Goal: Transaction & Acquisition: Purchase product/service

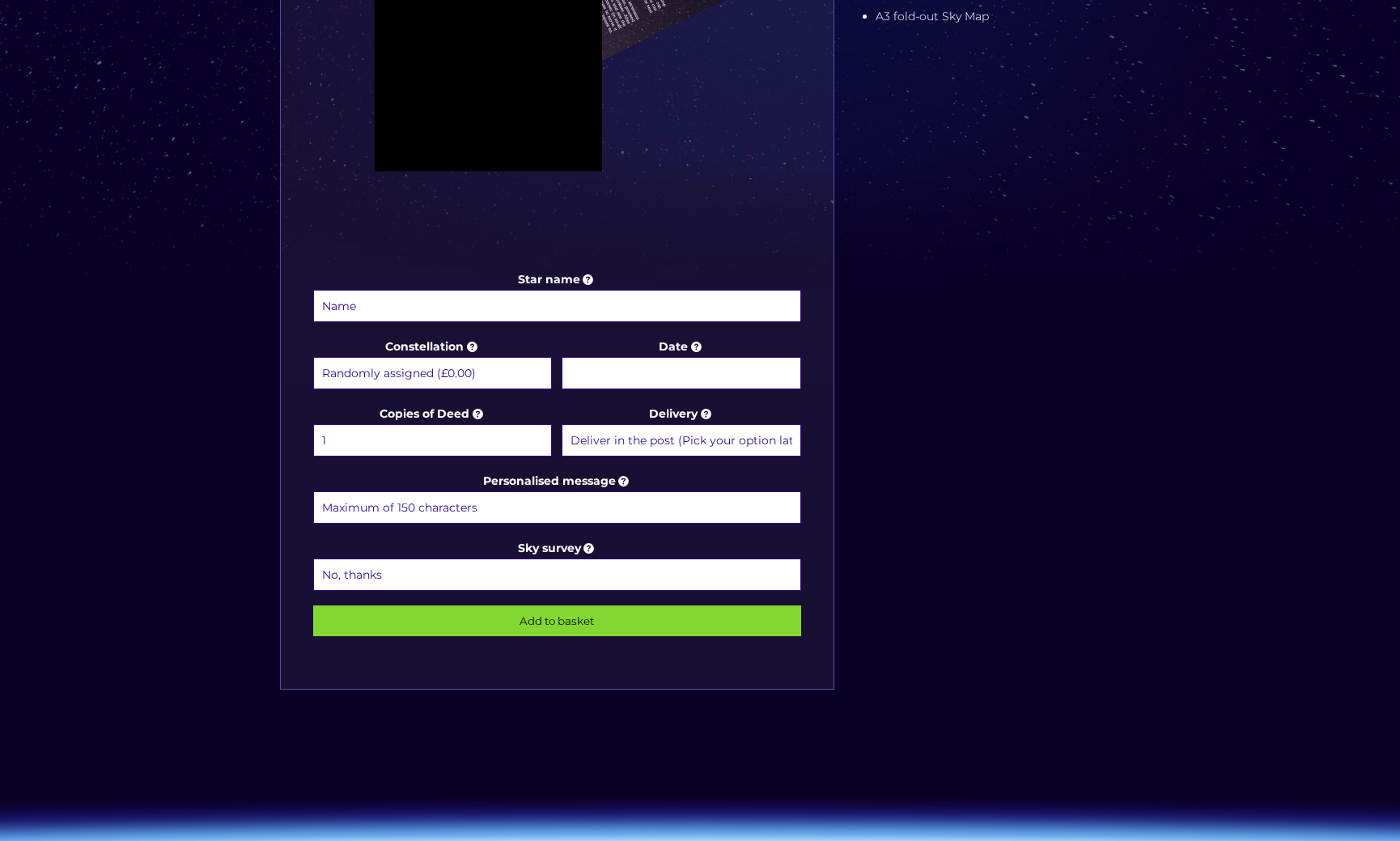
scroll to position [611, 0]
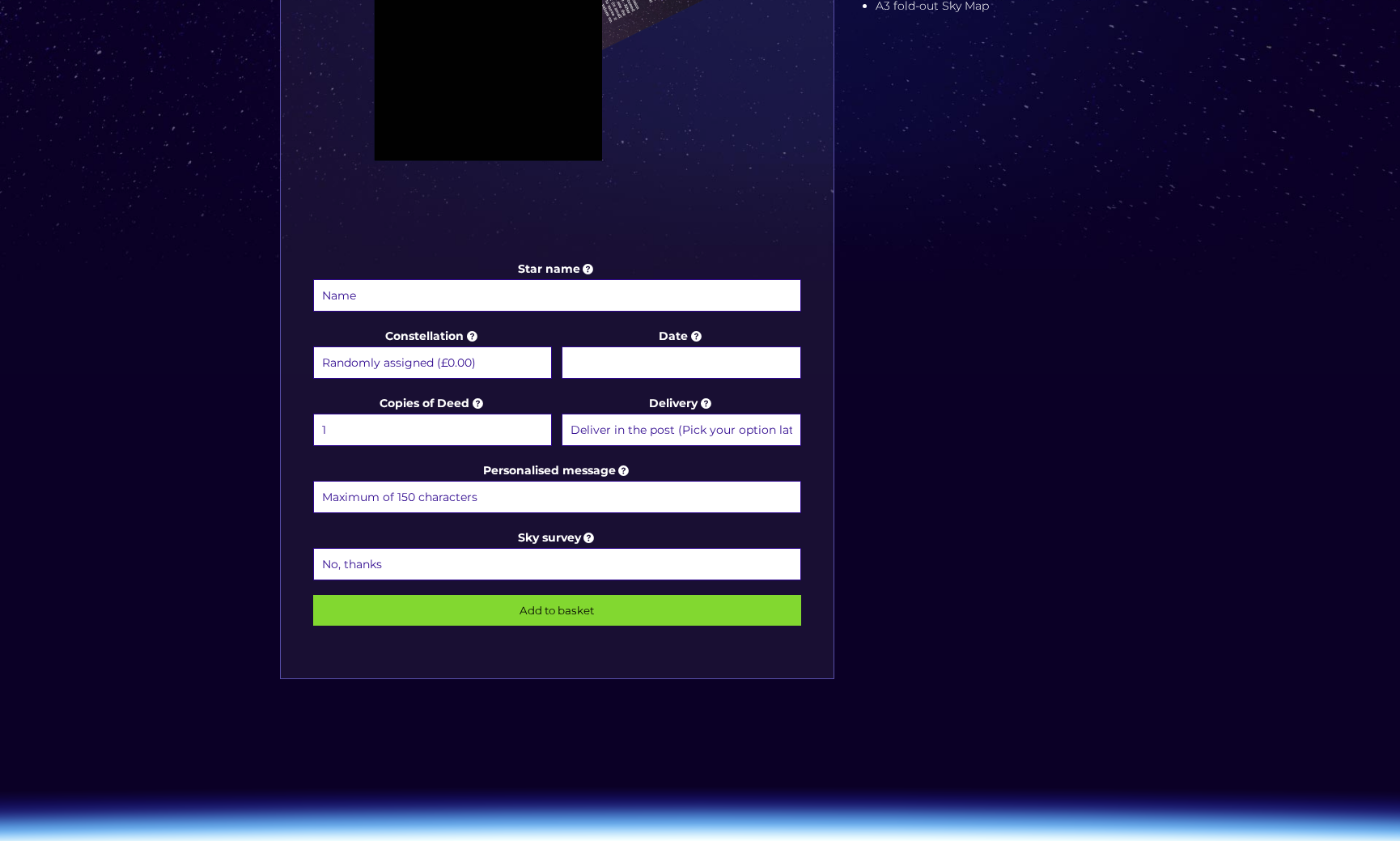
click at [435, 364] on select "Randomly assigned (£0.00) Aquarius - [DATE] - [DATE] (+£9.99) Aries - [DATE] - …" at bounding box center [432, 363] width 238 height 33
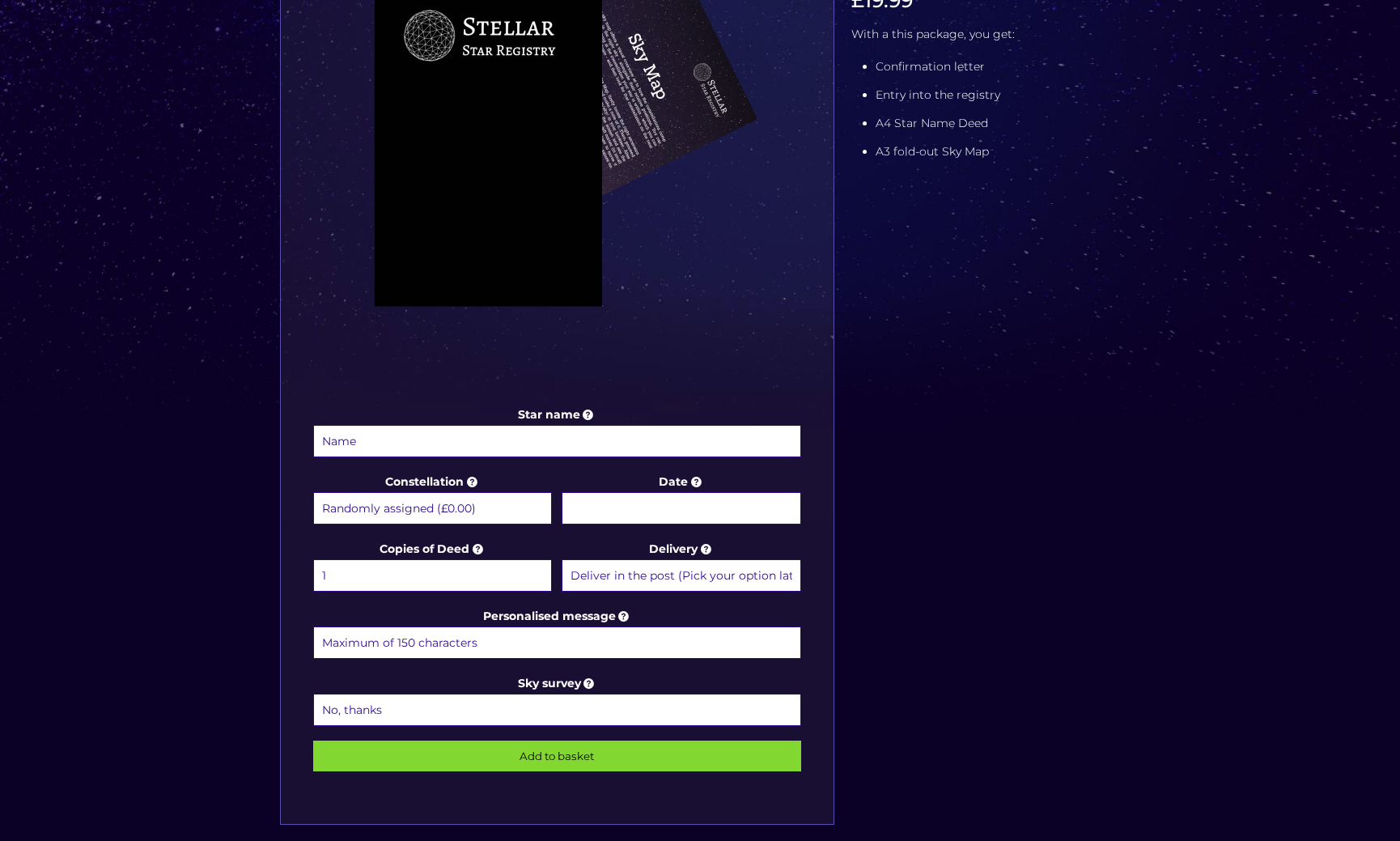
scroll to position [496, 0]
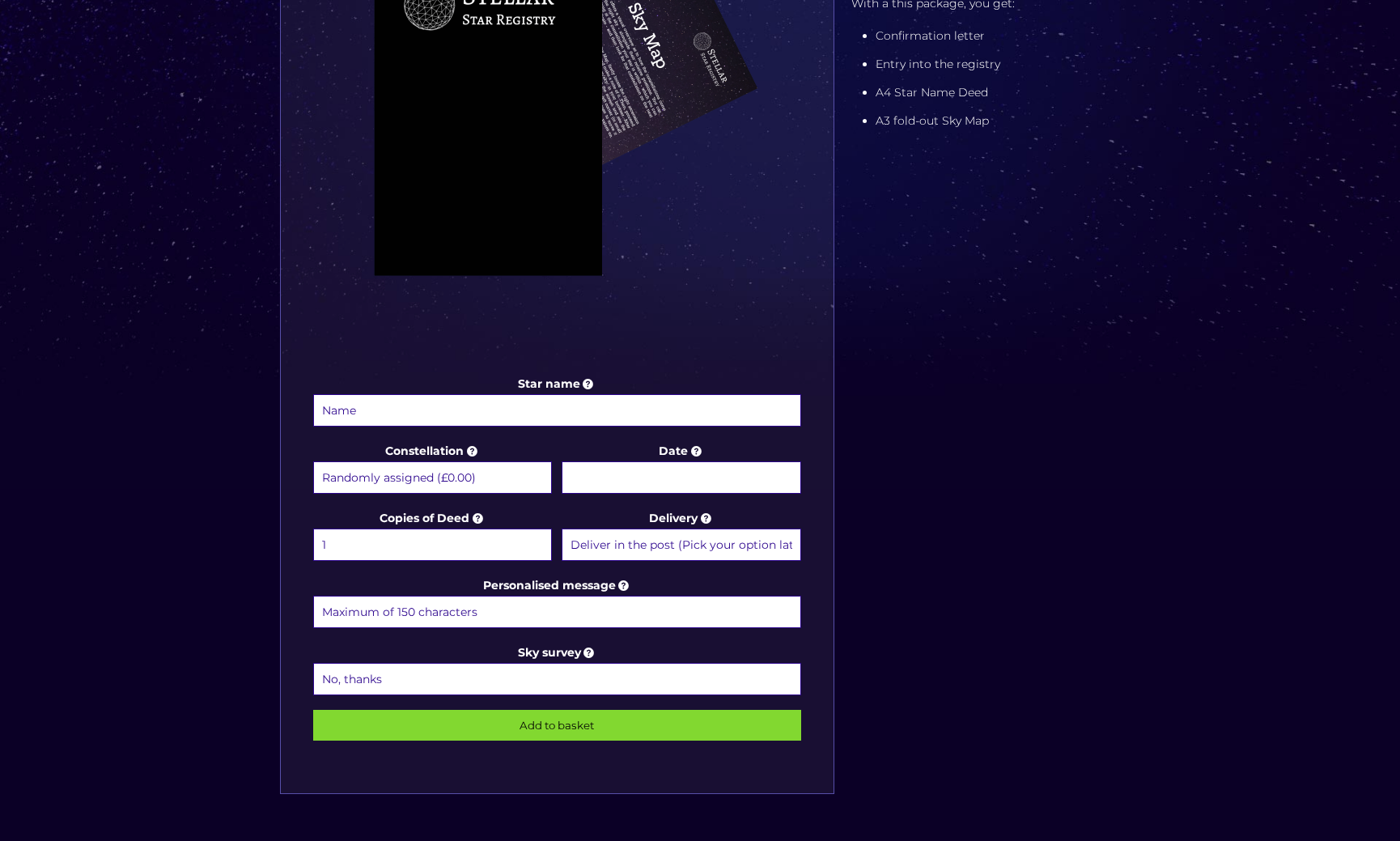
click at [452, 478] on select "Randomly assigned (£0.00) Aquarius - [DATE] - [DATE] (+£9.99) Aries - [DATE] - …" at bounding box center [432, 478] width 238 height 33
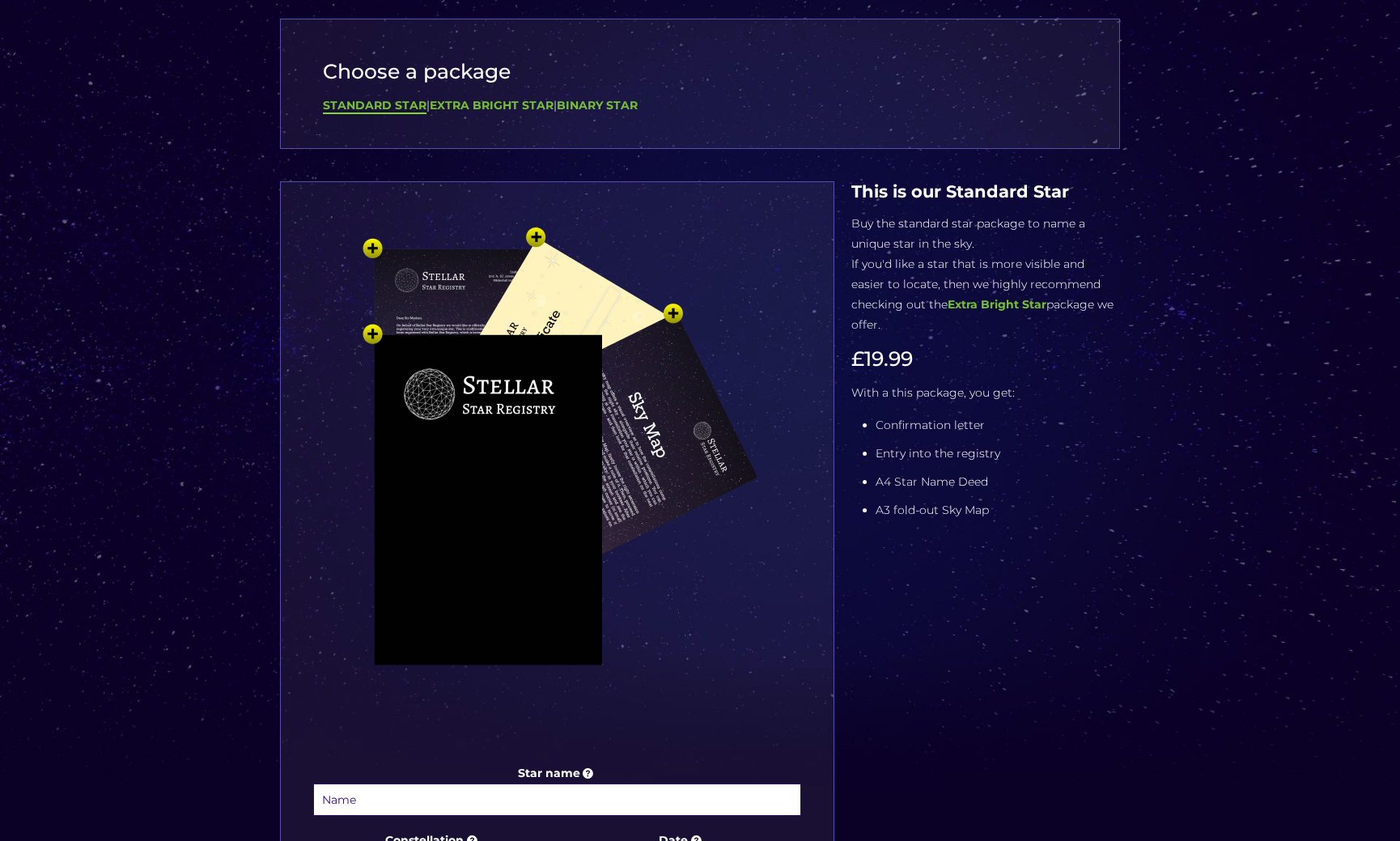
scroll to position [0, 0]
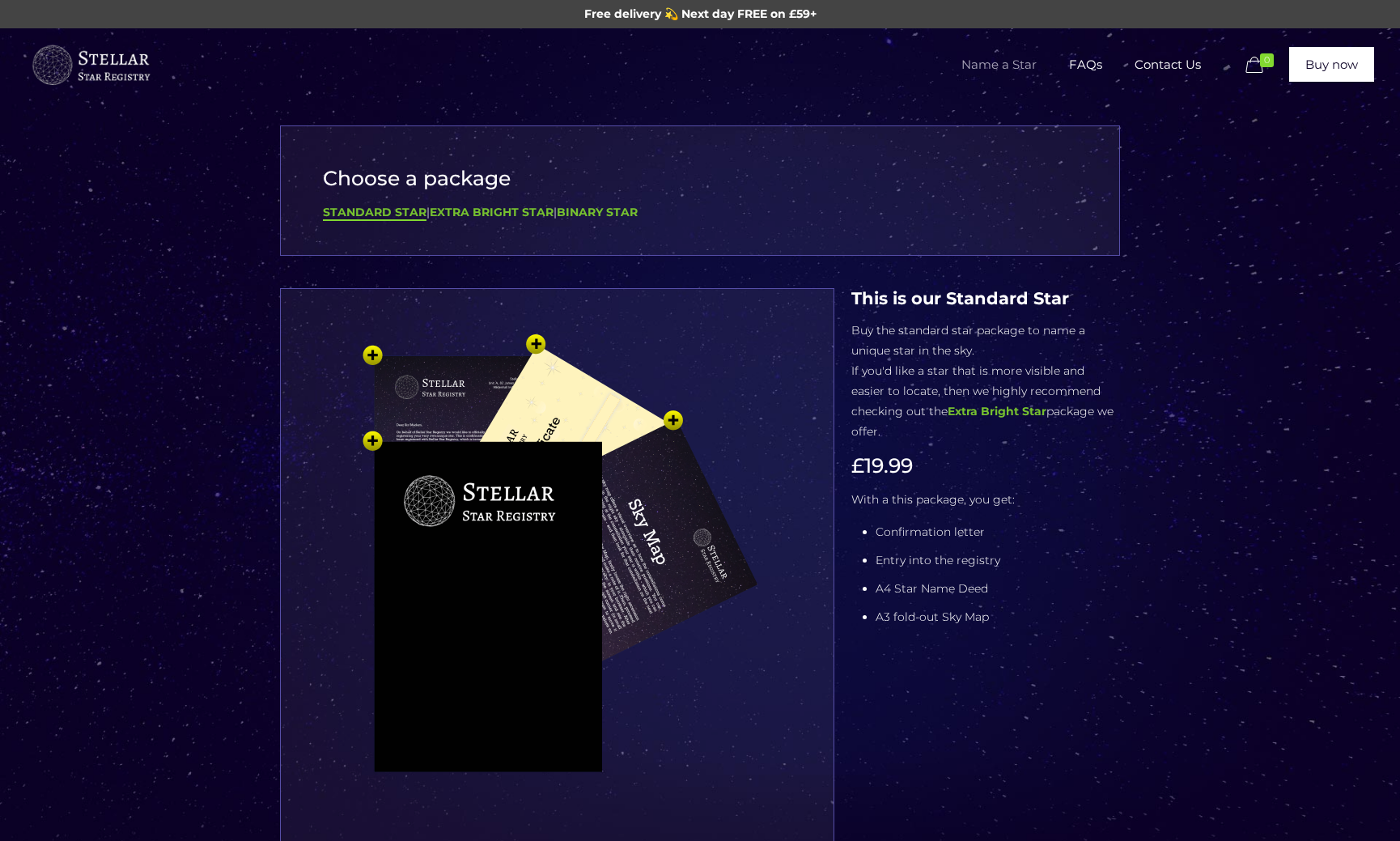
click at [118, 68] on img at bounding box center [91, 66] width 122 height 48
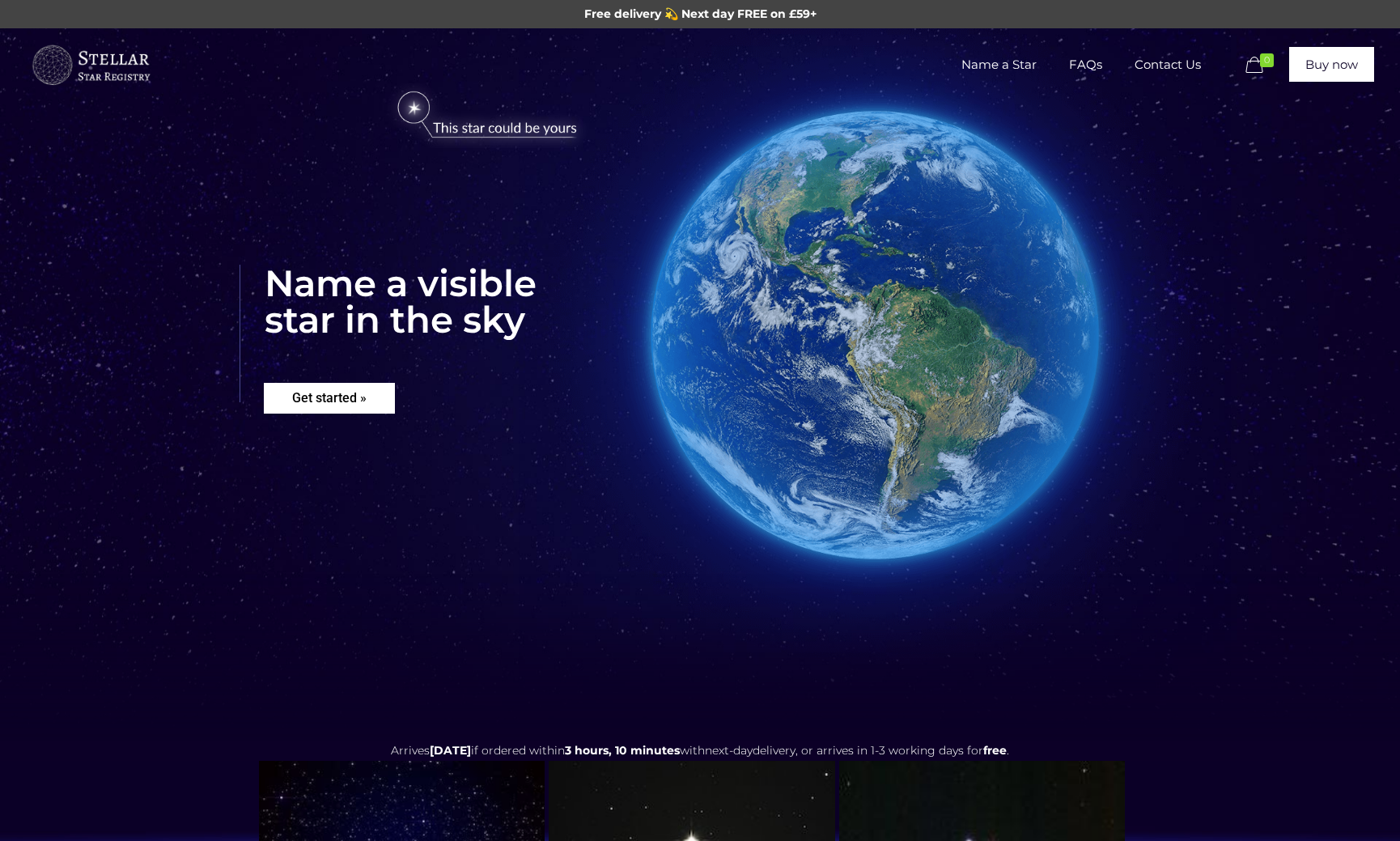
click at [355, 398] on rs-layer "Get started »" at bounding box center [329, 398] width 131 height 31
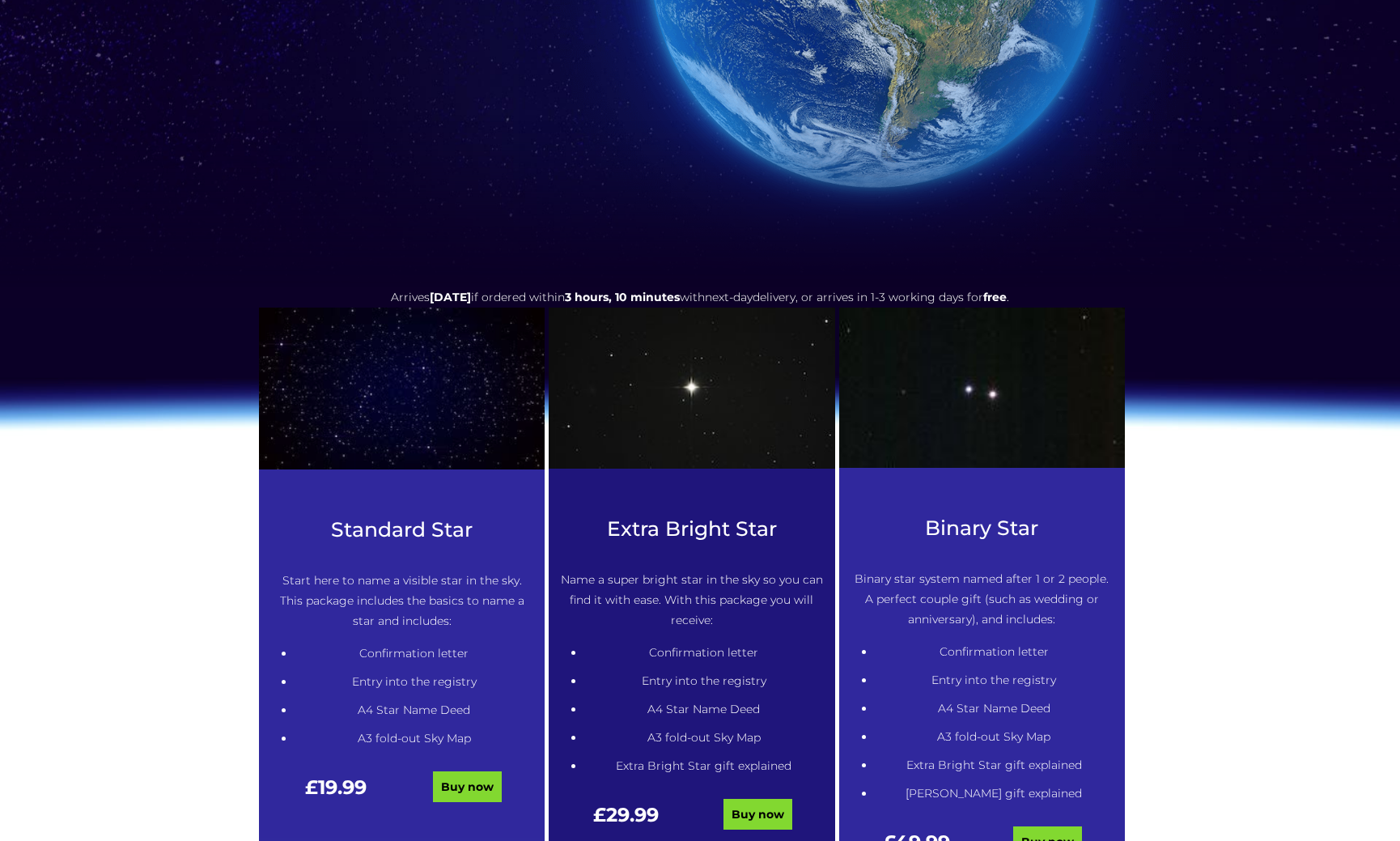
scroll to position [434, 0]
